Goal: Find specific page/section: Find specific page/section

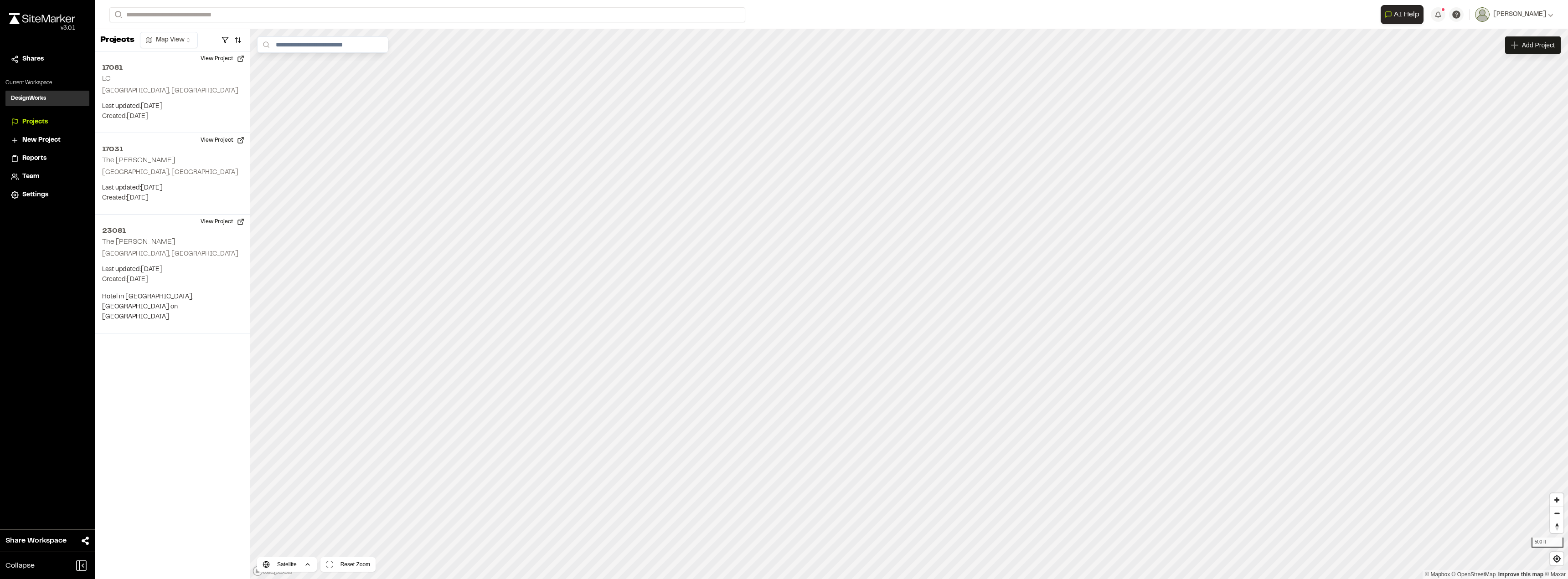
click at [166, 173] on p "[GEOGRAPHIC_DATA], [GEOGRAPHIC_DATA]" at bounding box center [172, 173] width 141 height 10
click at [206, 139] on button "View Project" at bounding box center [223, 140] width 55 height 15
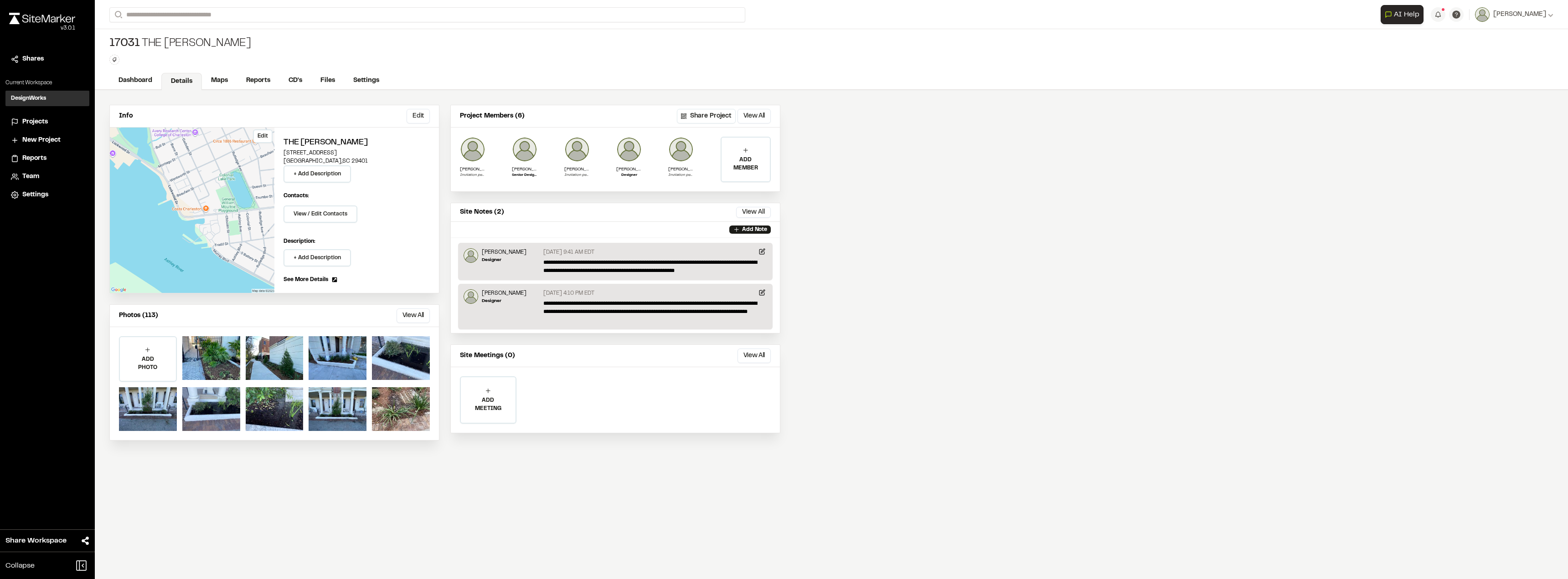
click at [194, 178] on div "Edit" at bounding box center [192, 210] width 164 height 165
click at [217, 86] on link "Maps" at bounding box center [220, 81] width 36 height 17
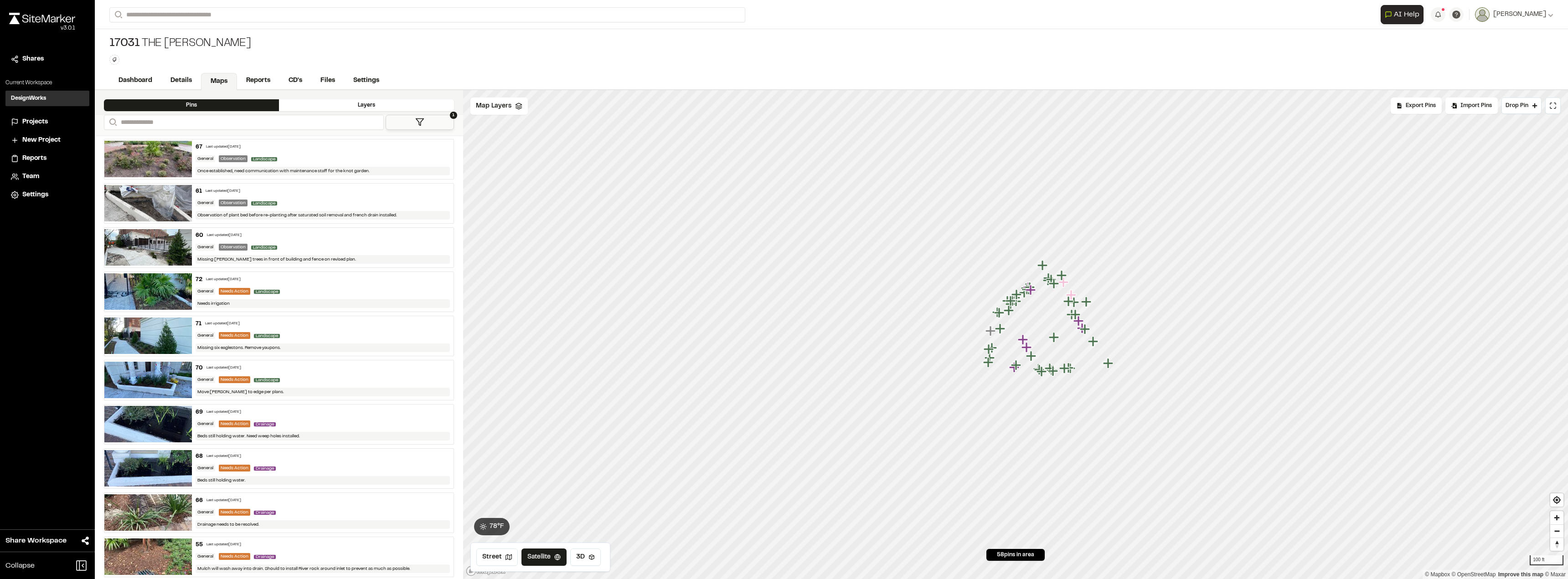
click at [415, 123] on icon at bounding box center [419, 122] width 9 height 9
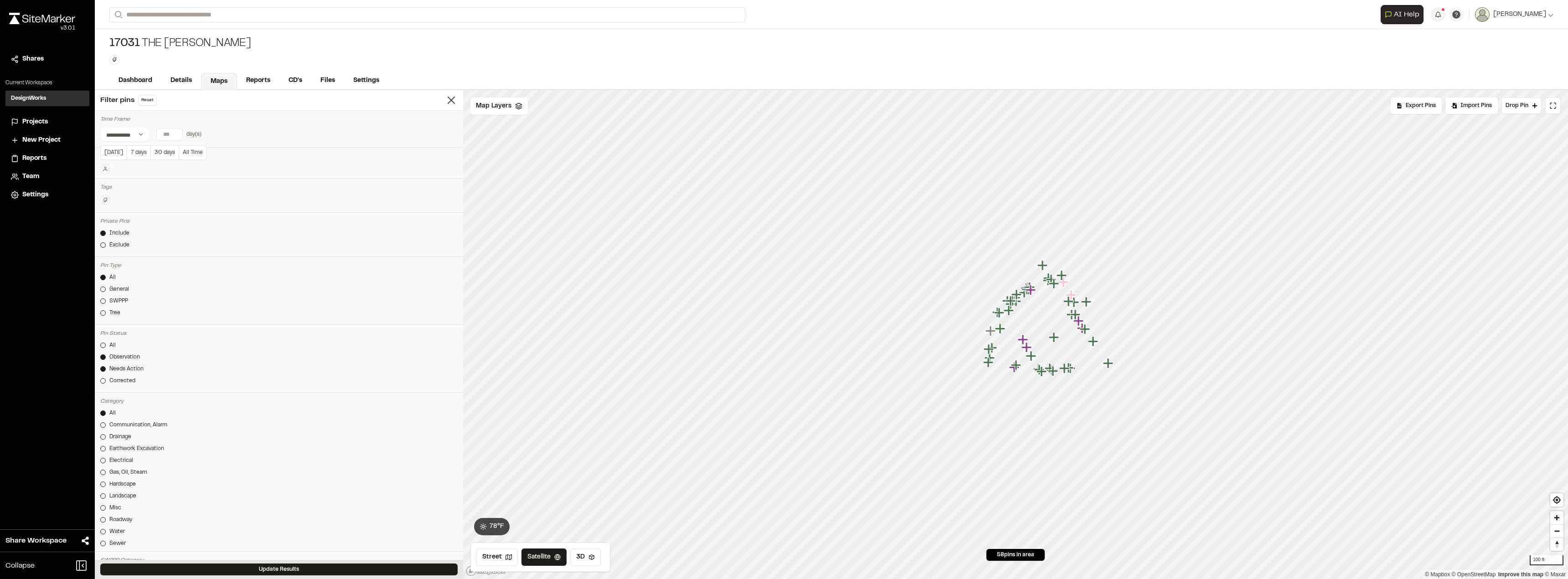
click at [175, 139] on input "number" at bounding box center [170, 134] width 26 height 12
click at [175, 135] on input "*" at bounding box center [170, 134] width 26 height 12
click at [175, 132] on input "*" at bounding box center [170, 134] width 26 height 12
click at [127, 136] on select "**********" at bounding box center [125, 134] width 49 height 15
click at [100, 127] on select "**********" at bounding box center [125, 134] width 49 height 15
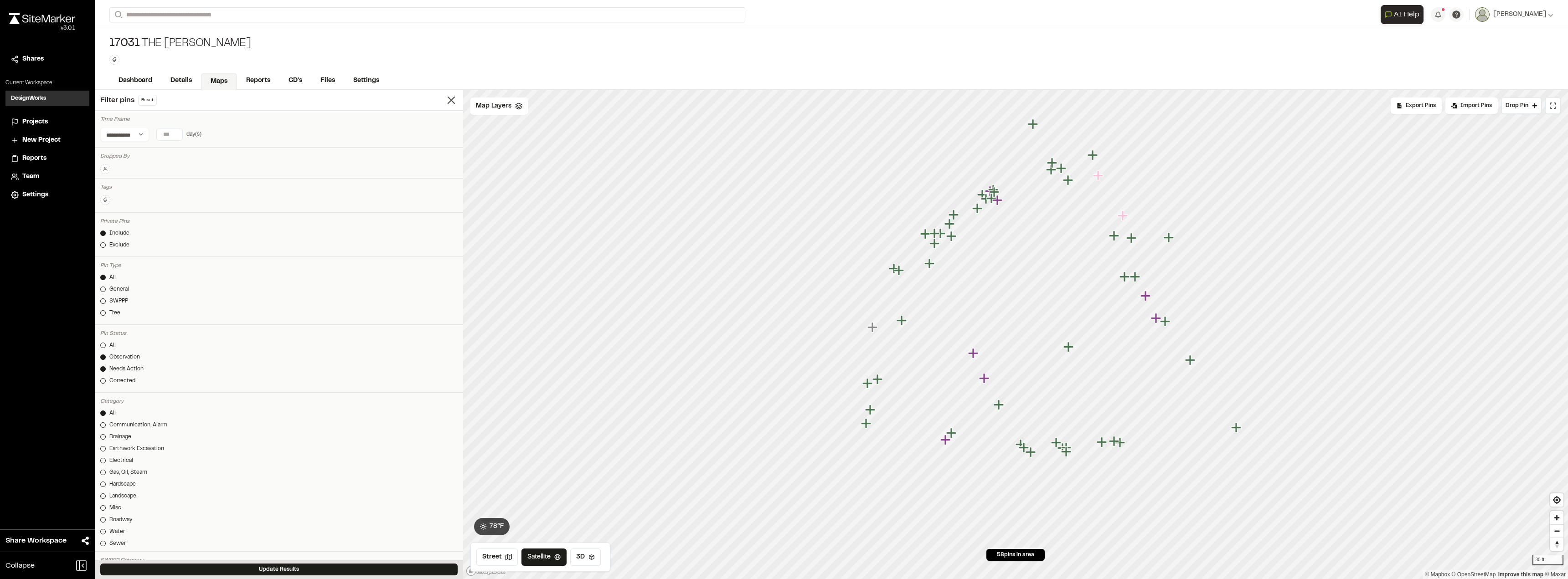
click at [172, 137] on input "*" at bounding box center [170, 134] width 26 height 12
click at [137, 155] on button "7 days" at bounding box center [138, 153] width 24 height 15
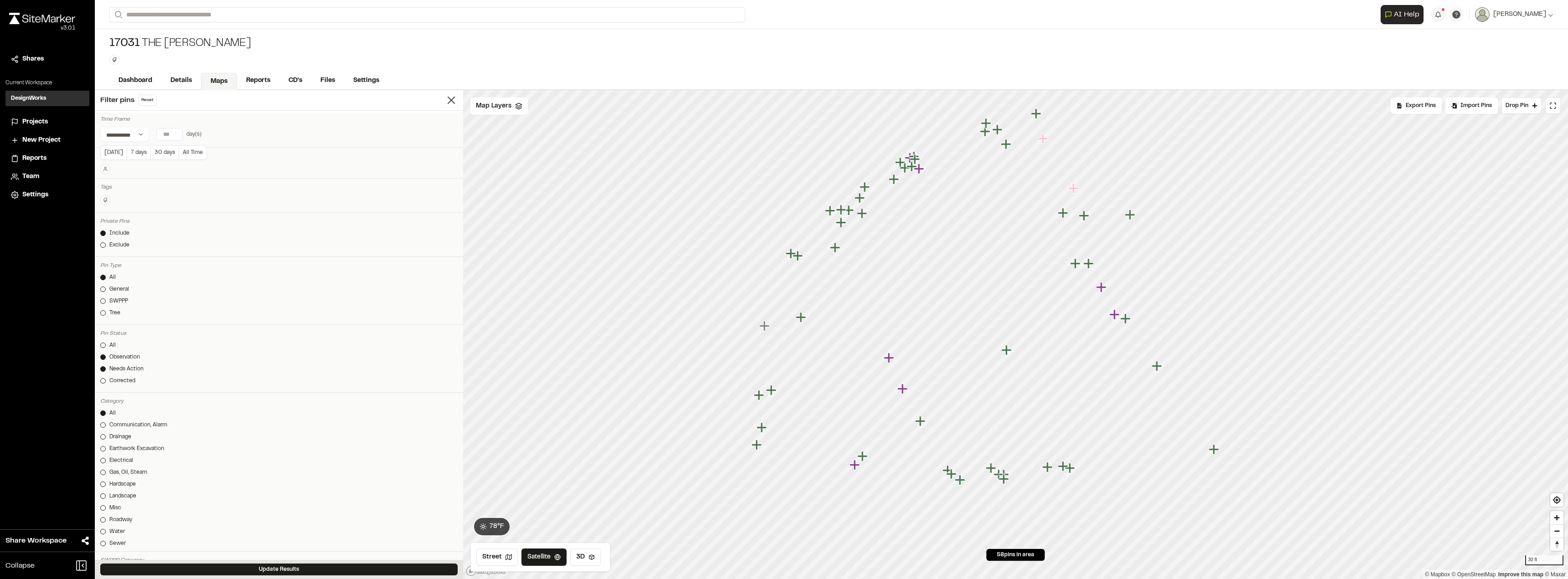
click at [163, 133] on input "*" at bounding box center [170, 134] width 26 height 12
click at [176, 137] on input "*" at bounding box center [170, 134] width 26 height 12
type input "*"
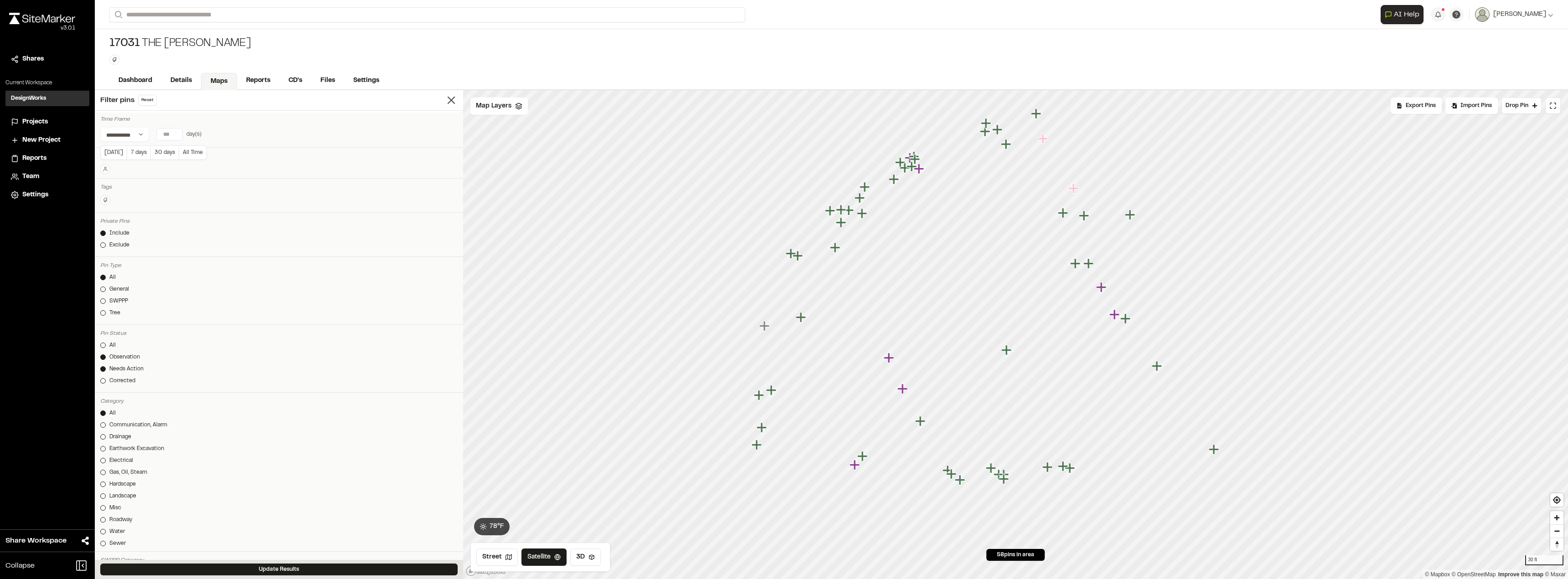
click at [176, 137] on input "*" at bounding box center [170, 134] width 26 height 12
click at [125, 100] on span "Filter pins" at bounding box center [117, 100] width 34 height 11
click at [145, 80] on link "Dashboard" at bounding box center [136, 81] width 53 height 17
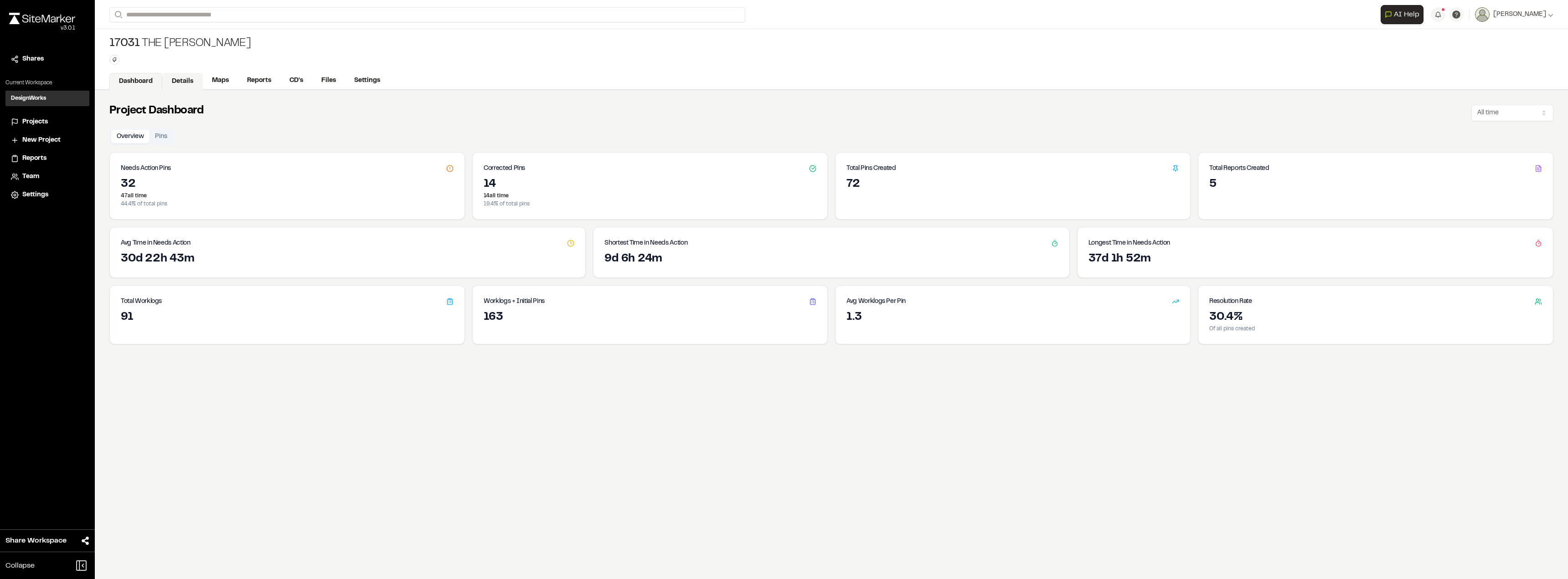
click at [184, 77] on link "Details" at bounding box center [183, 81] width 41 height 17
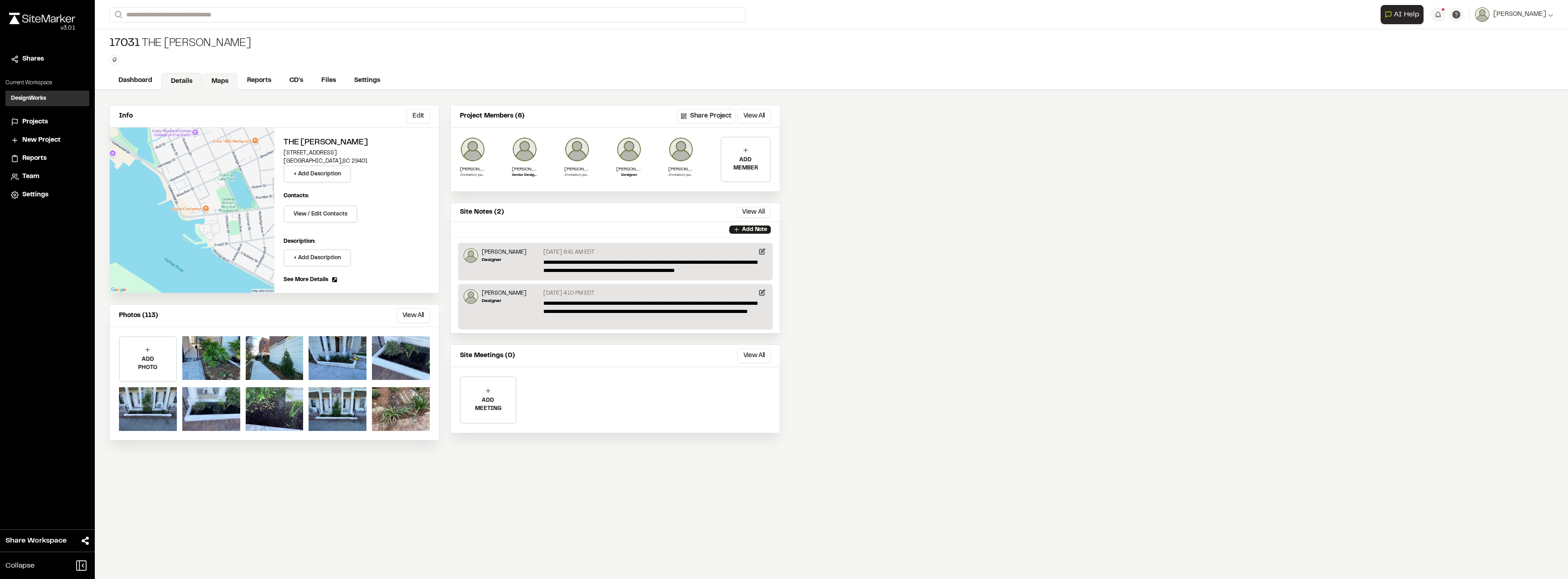
click at [221, 79] on link "Maps" at bounding box center [220, 81] width 36 height 17
